Goal: Information Seeking & Learning: Find specific page/section

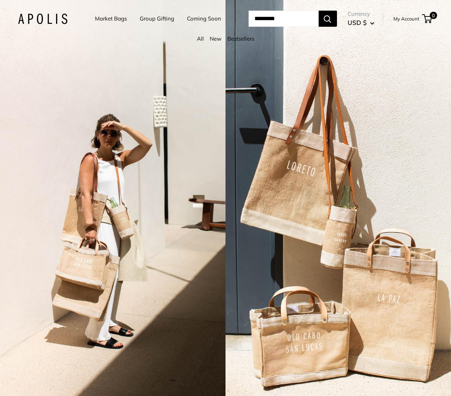
click at [55, 24] on img at bounding box center [42, 19] width 49 height 11
click at [97, 17] on link "Market Bags" at bounding box center [111, 19] width 32 height 10
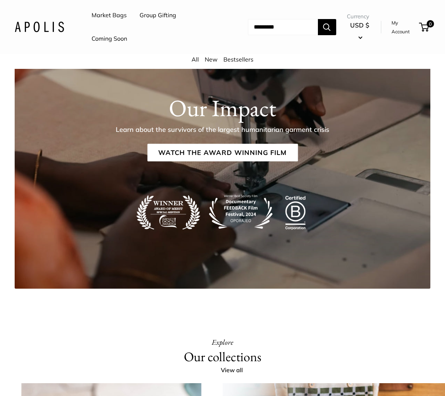
scroll to position [1831, 0]
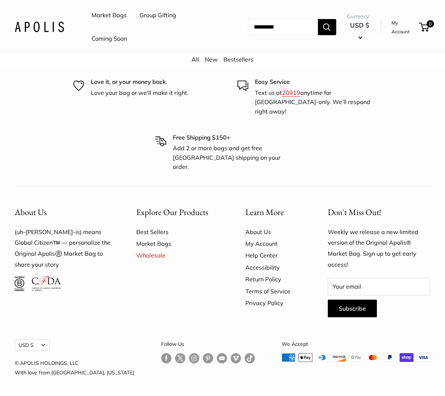
click at [266, 259] on link "Help Center" at bounding box center [273, 255] width 57 height 12
